Goal: Find contact information: Find contact information

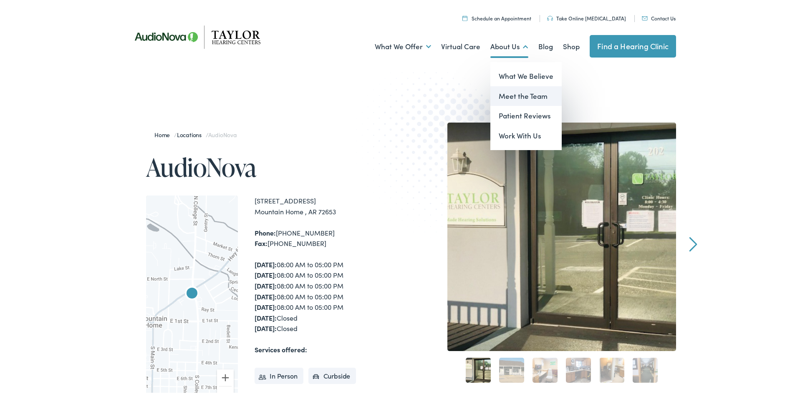
click at [519, 99] on link "Meet the Team" at bounding box center [525, 95] width 71 height 20
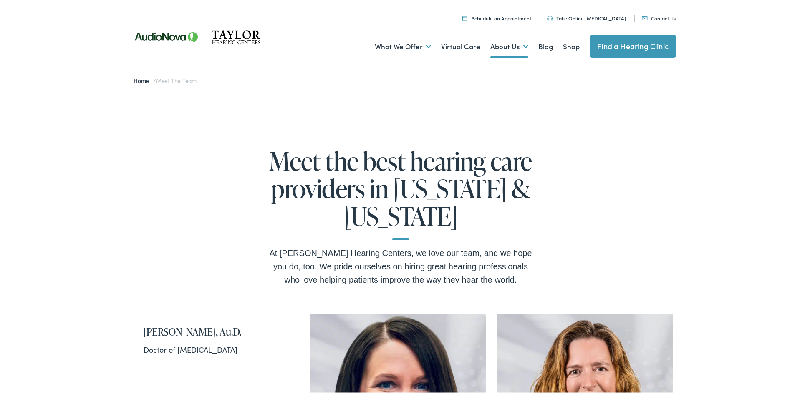
click at [166, 38] on img at bounding box center [200, 35] width 150 height 53
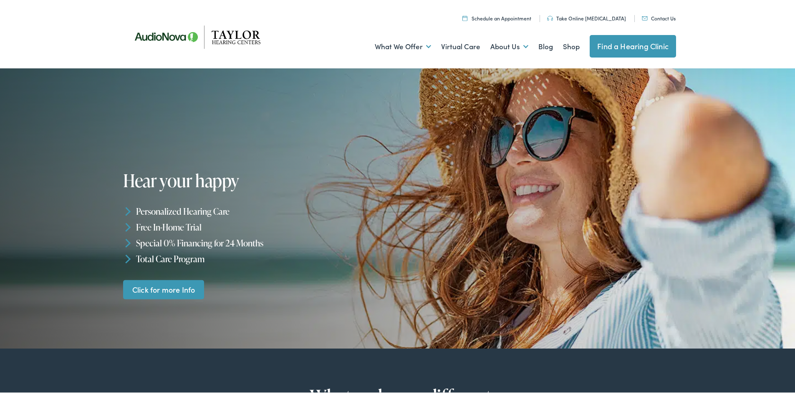
click at [670, 14] on link "Contact Us" at bounding box center [659, 16] width 34 height 7
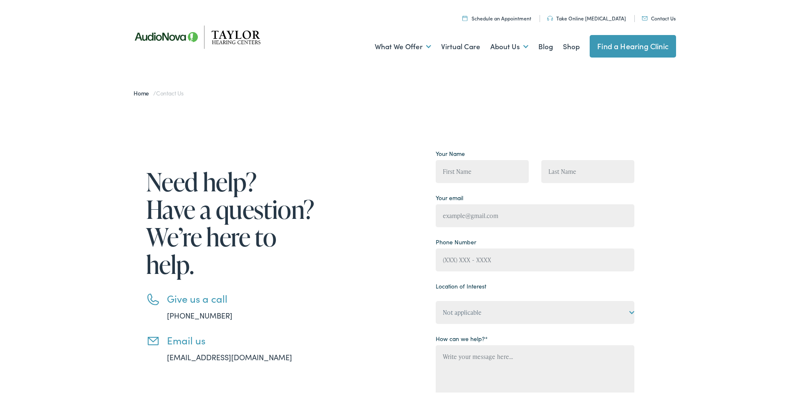
click at [97, 173] on div "Need help? Have a question? We’re here to help. Give us a call 888-480-2052 Ema…" at bounding box center [400, 317] width 801 height 427
drag, startPoint x: 324, startPoint y: 171, endPoint x: 324, endPoint y: 175, distance: 4.6
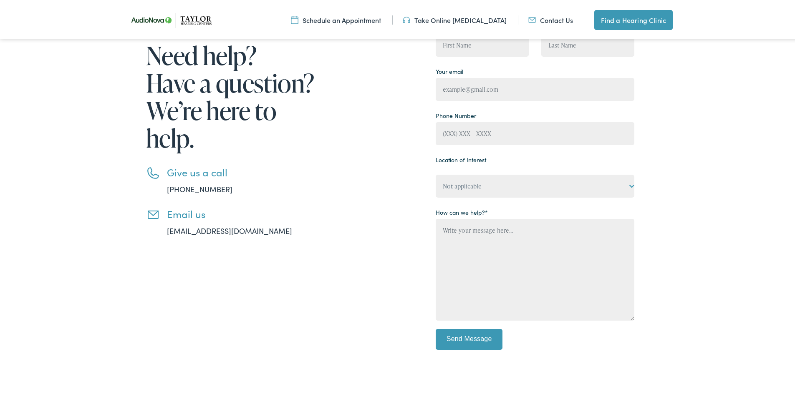
scroll to position [111, 0]
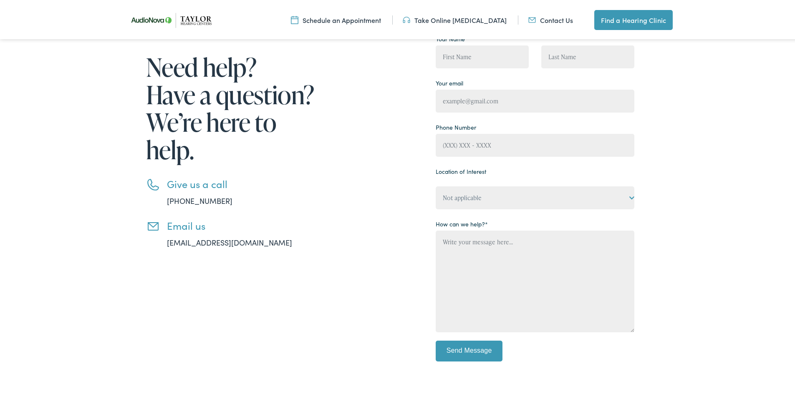
click at [325, 230] on div "Need help? Have a question? We’re here to help. Give us a call 888-480-2052 Ema…" at bounding box center [379, 203] width 509 height 344
click at [60, 192] on div "Need help? Have a question? We’re here to help. Give us a call 888-480-2052 Ema…" at bounding box center [400, 202] width 801 height 427
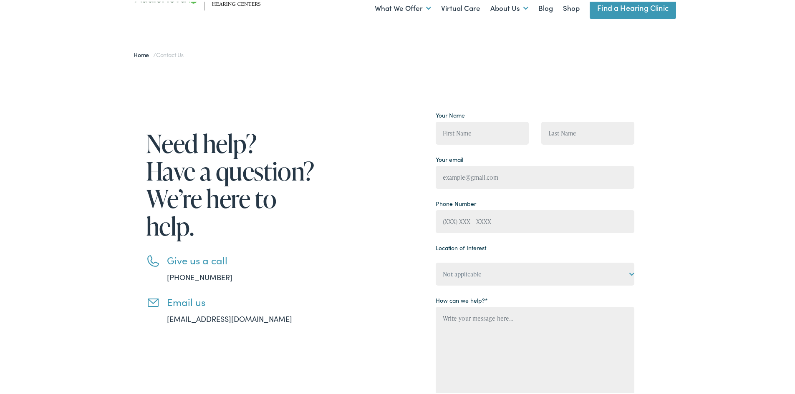
scroll to position [0, 0]
